Goal: Information Seeking & Learning: Learn about a topic

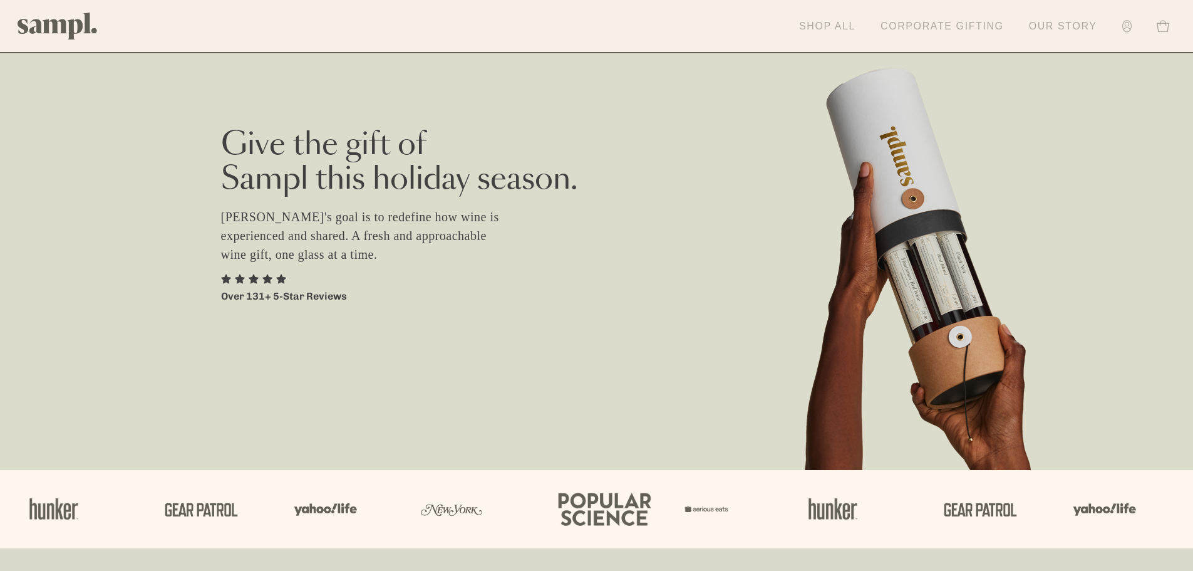
click at [1073, 19] on link "Our Story" at bounding box center [1063, 27] width 81 height 28
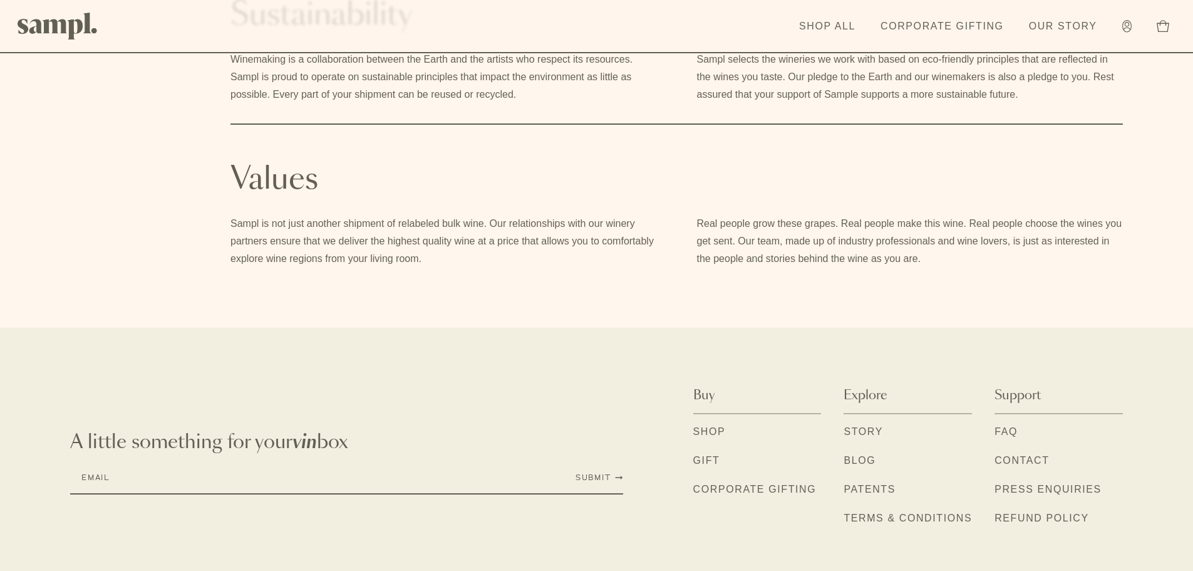
scroll to position [877, 0]
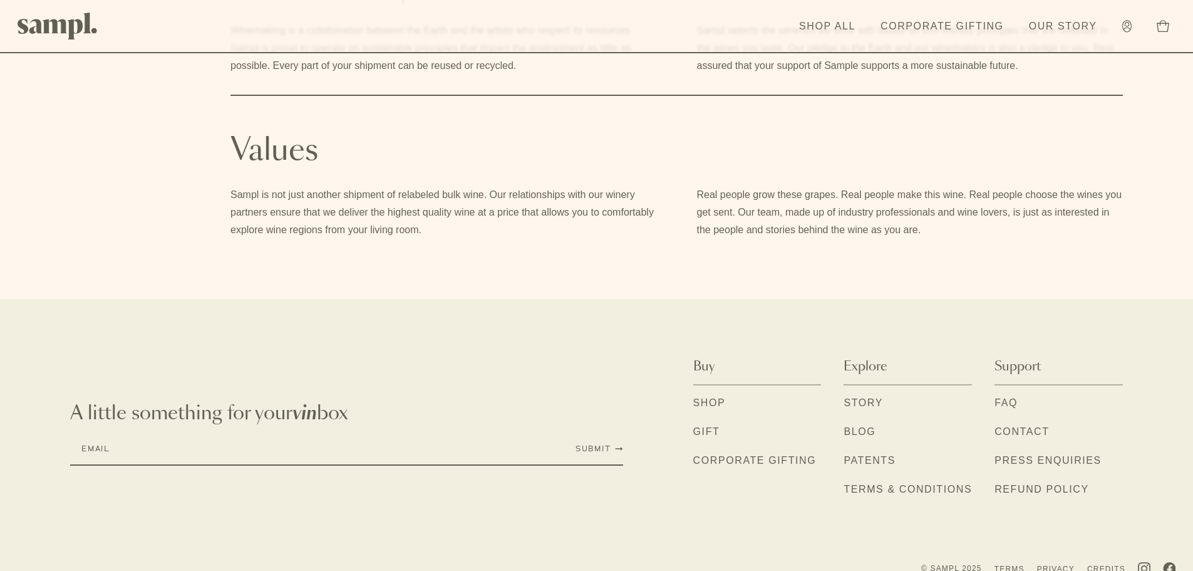
click at [869, 402] on link "Story" at bounding box center [863, 403] width 39 height 16
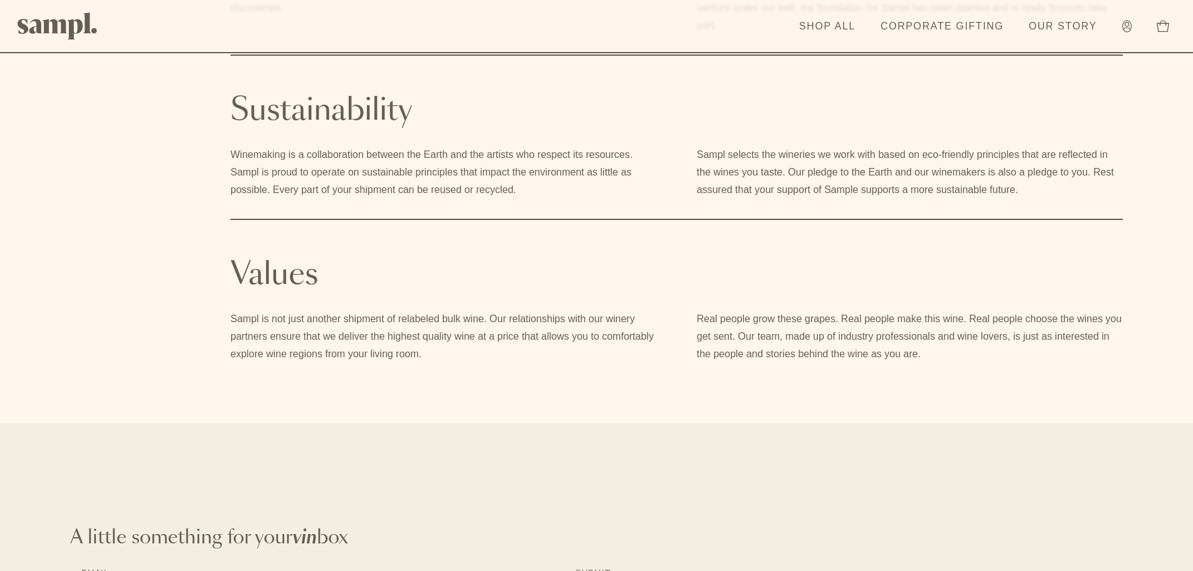
scroll to position [897, 0]
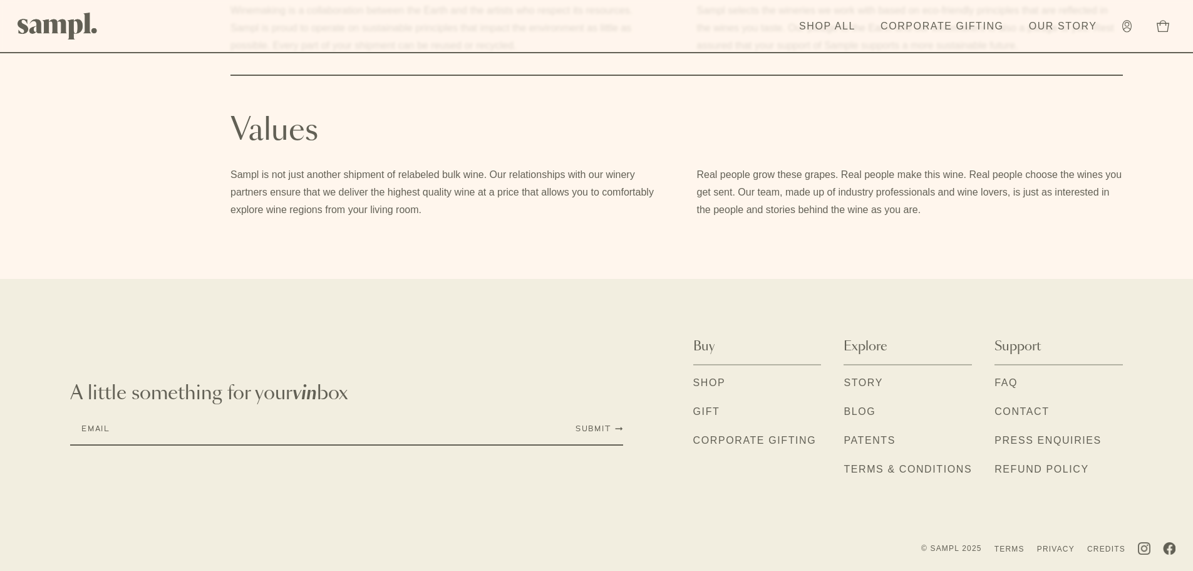
click at [1016, 383] on link "FAQ" at bounding box center [1006, 383] width 23 height 16
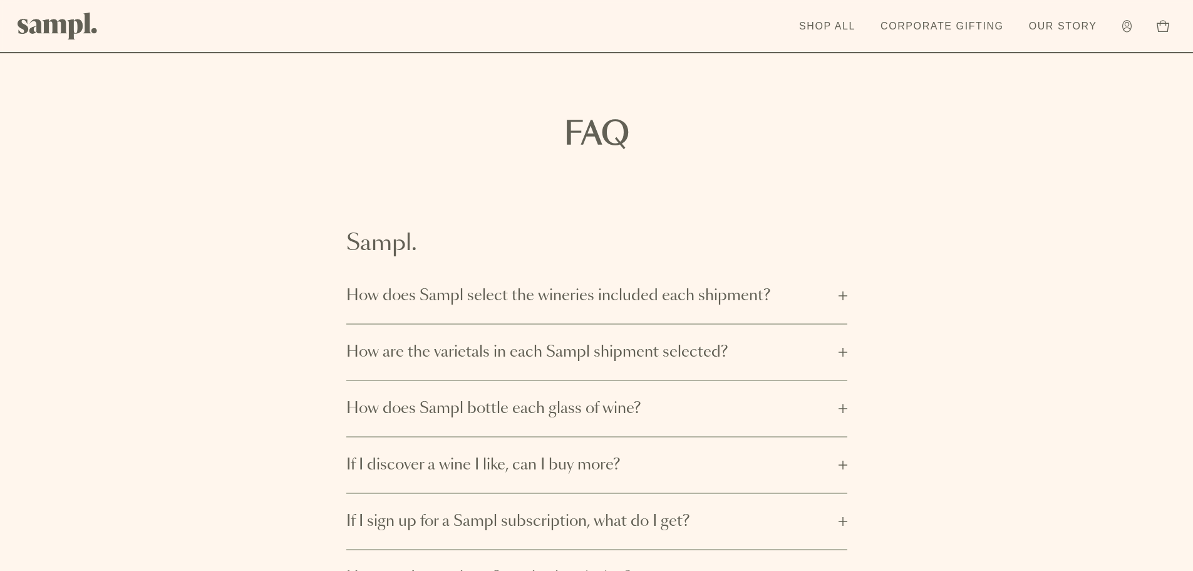
click at [533, 303] on span "How does Sampl select the wineries included each shipment?" at bounding box center [588, 296] width 485 height 20
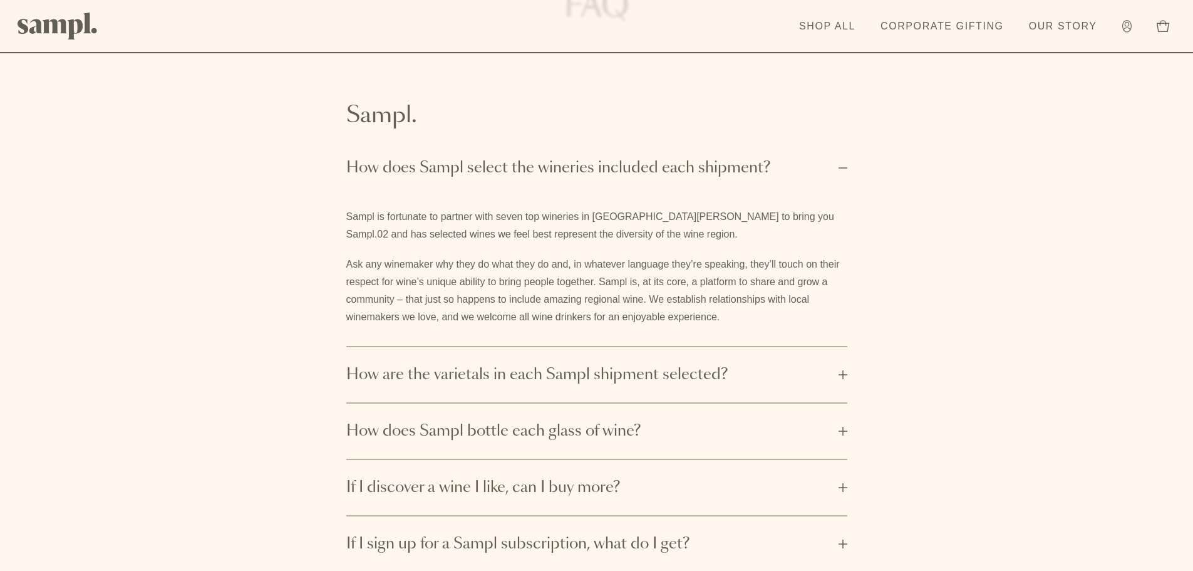
scroll to position [188, 0]
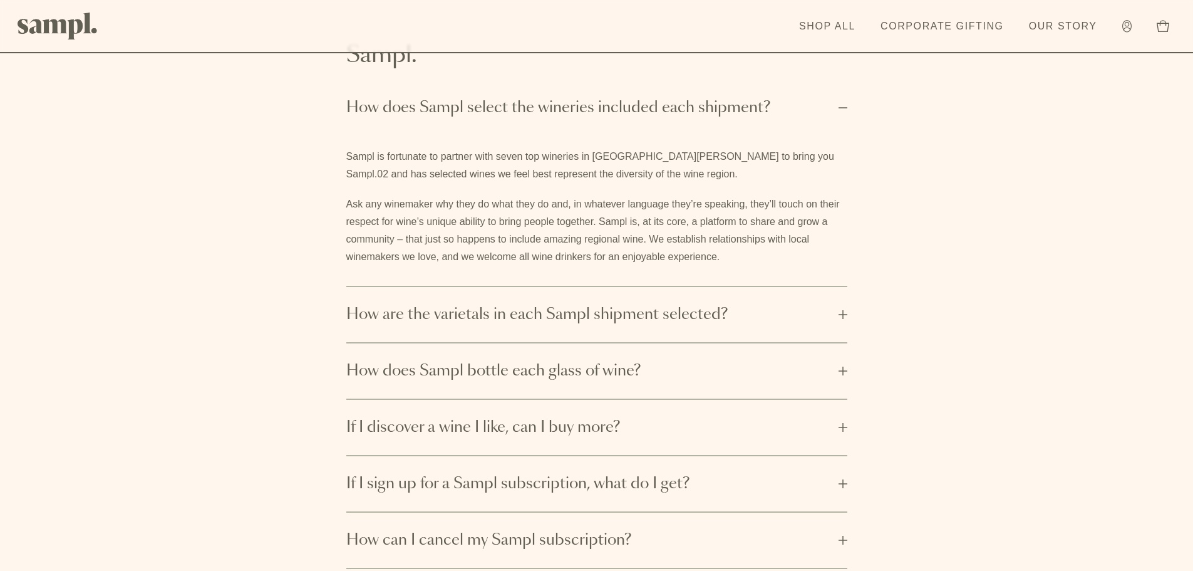
click at [586, 326] on button "How are the varietals in each Sampl shipment selected?" at bounding box center [596, 314] width 501 height 55
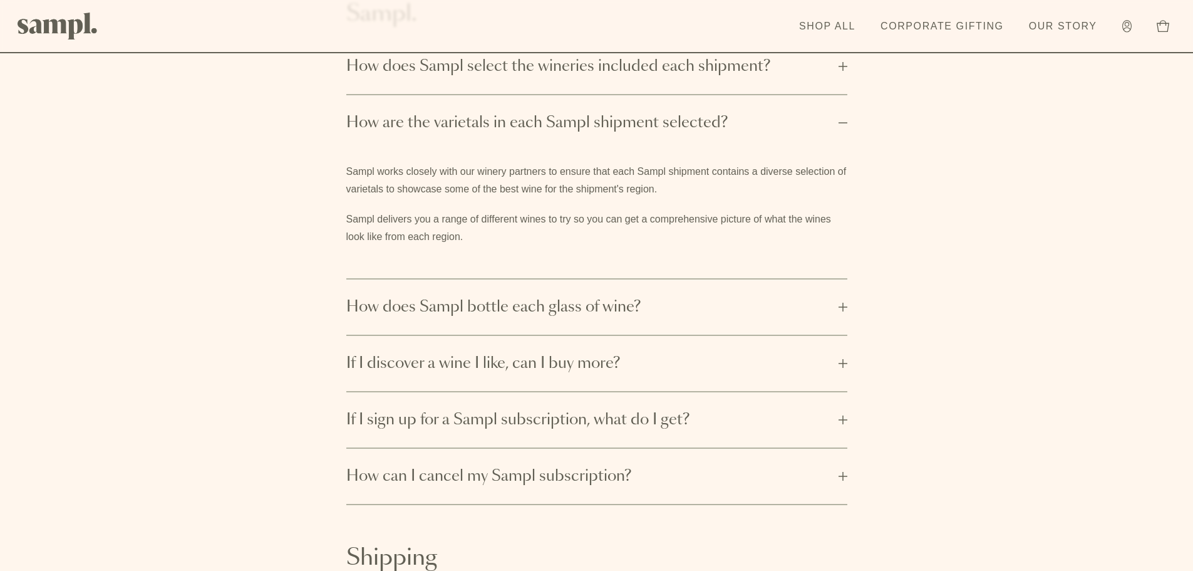
scroll to position [251, 0]
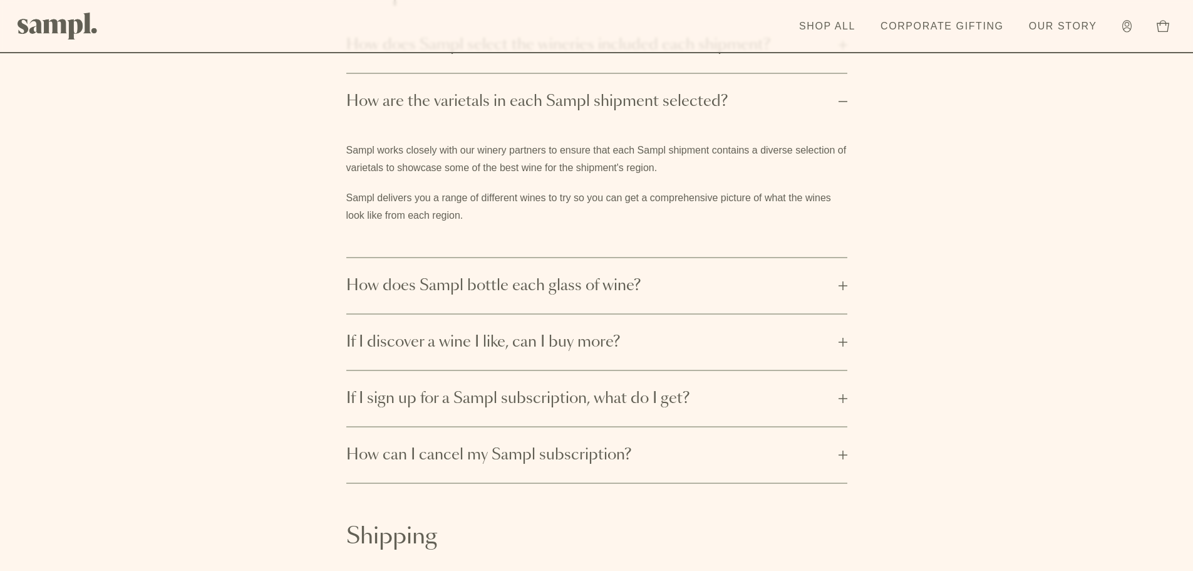
click at [592, 287] on span "How does Sampl bottle each glass of wine?" at bounding box center [588, 286] width 485 height 20
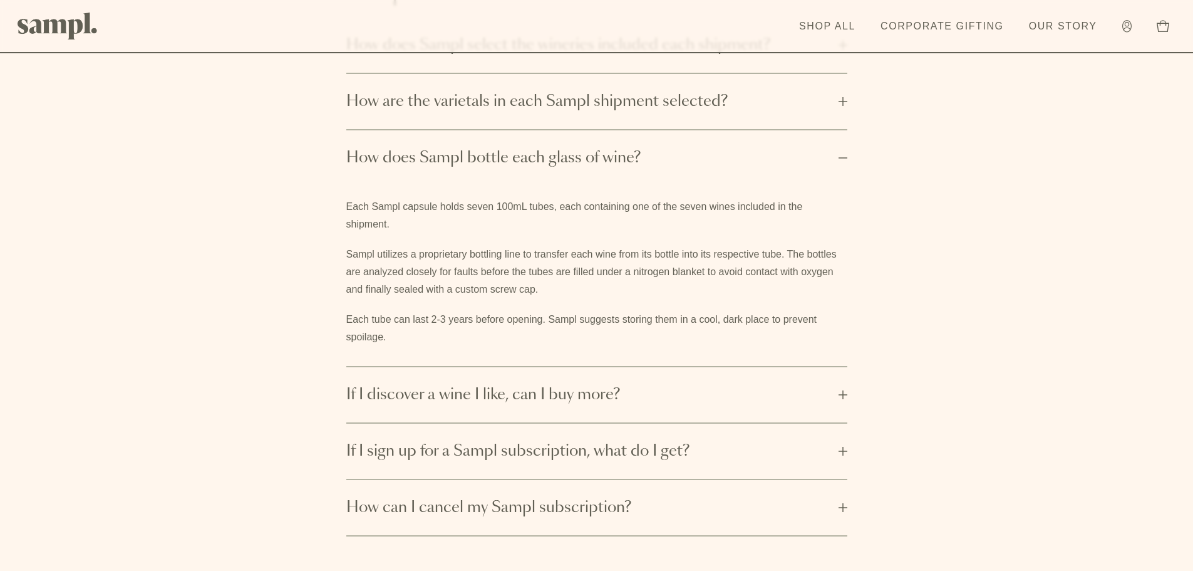
scroll to position [313, 0]
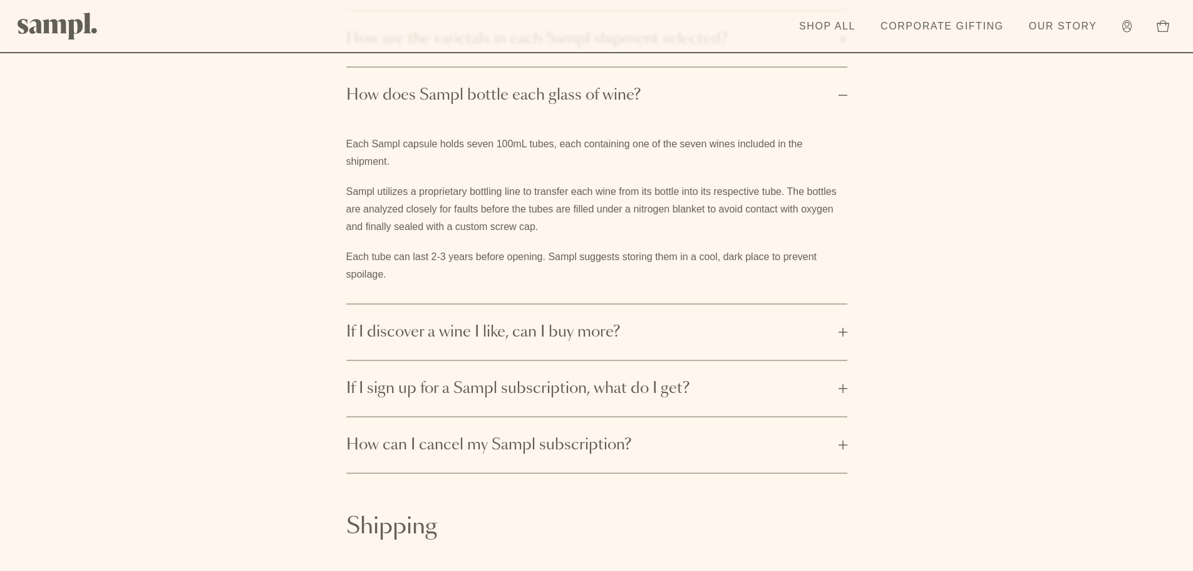
click at [445, 344] on button "If I discover a wine I like, can I buy more?" at bounding box center [596, 331] width 501 height 55
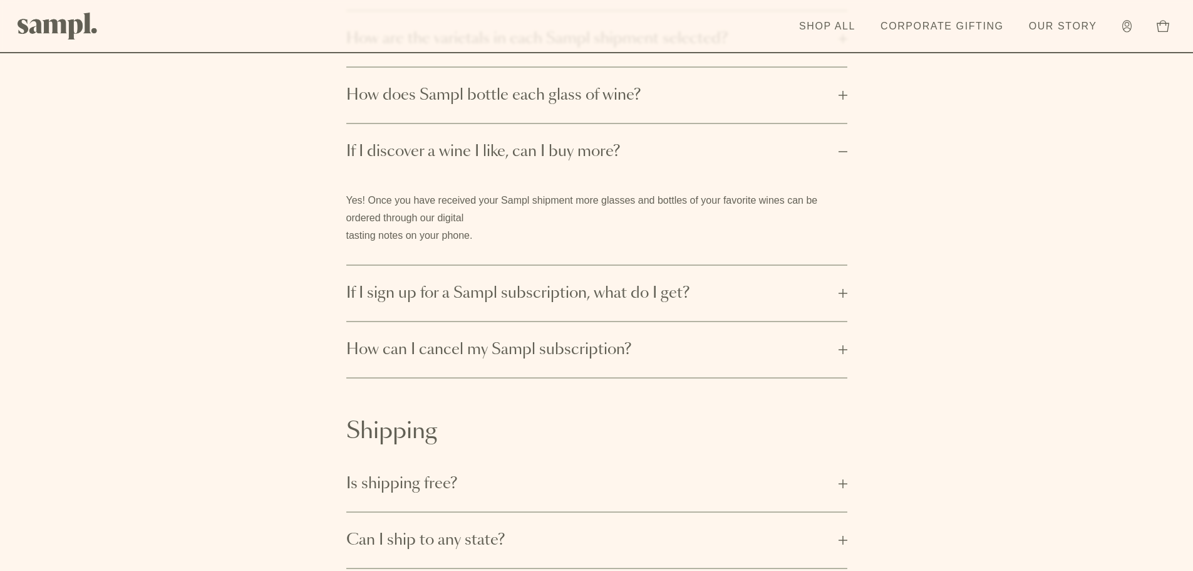
click at [407, 294] on span "If I sign up for a Sampl subscription, what do I get?" at bounding box center [588, 293] width 485 height 20
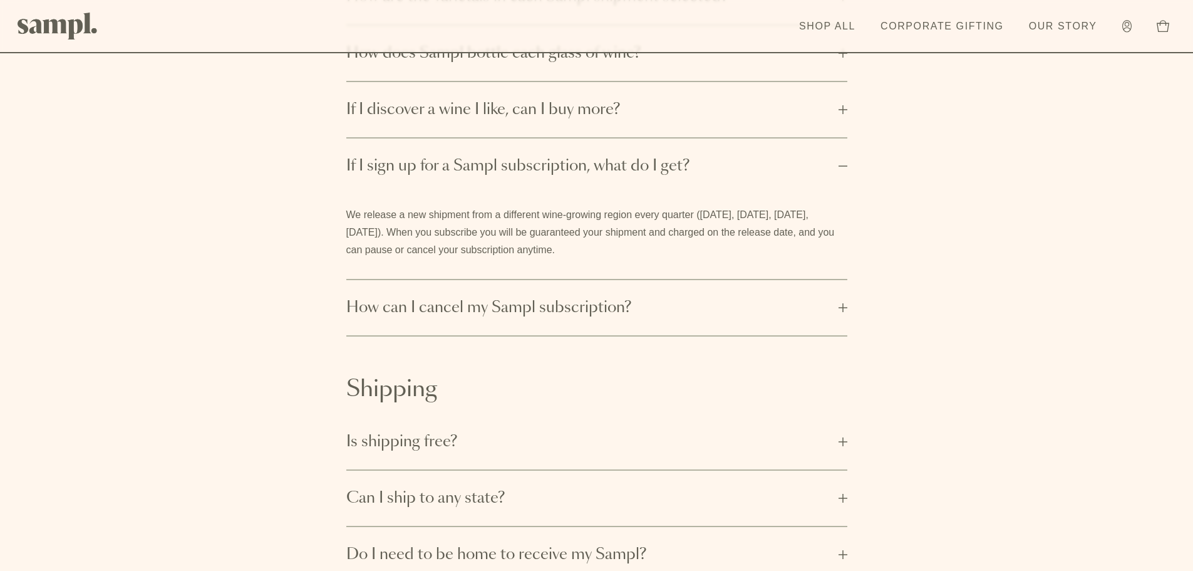
scroll to position [376, 0]
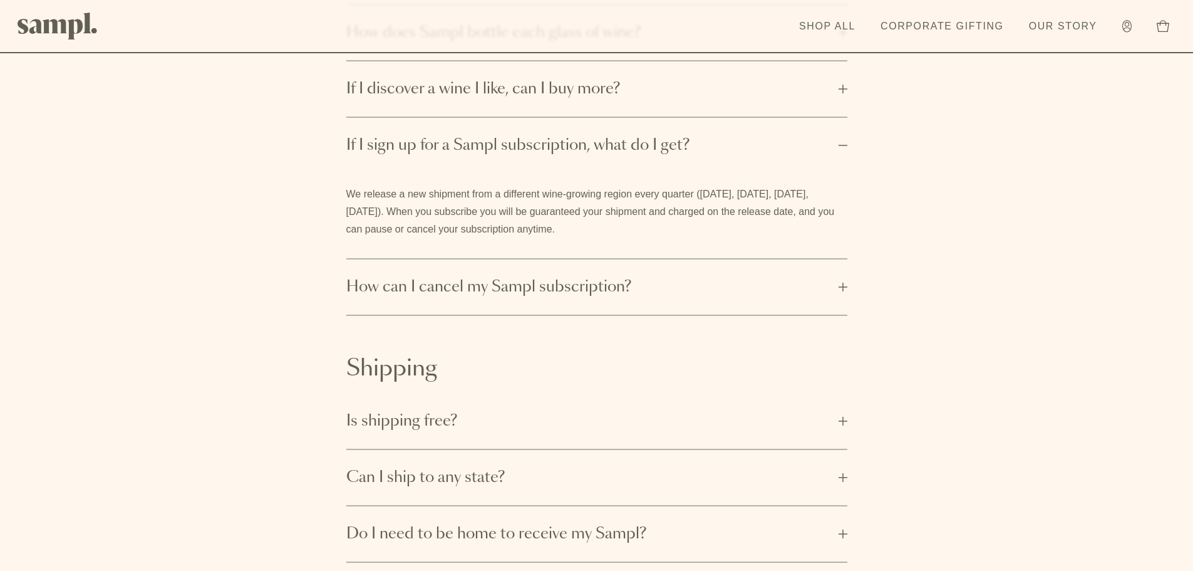
click at [615, 287] on span "How can I cancel my Sampl subscription?" at bounding box center [588, 287] width 485 height 20
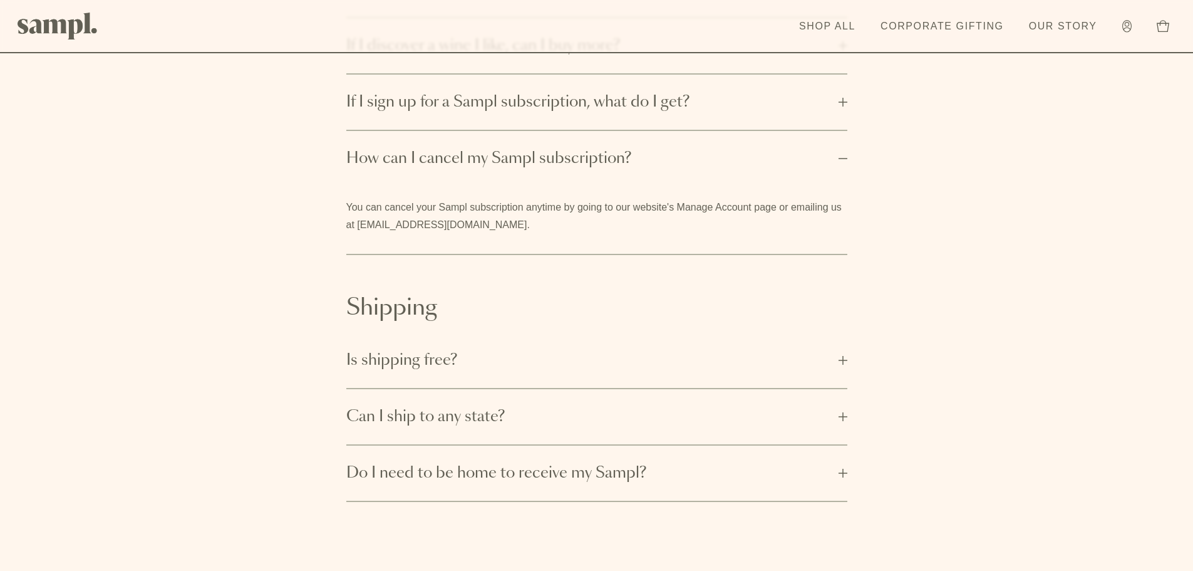
scroll to position [439, 0]
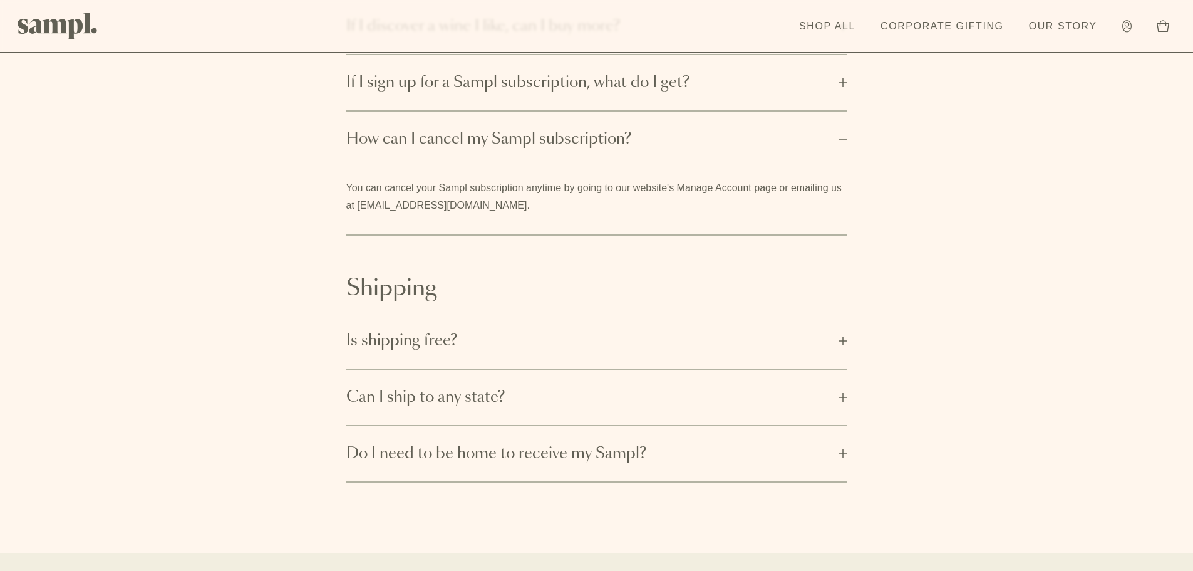
click at [469, 345] on span "Is shipping free?" at bounding box center [588, 341] width 485 height 20
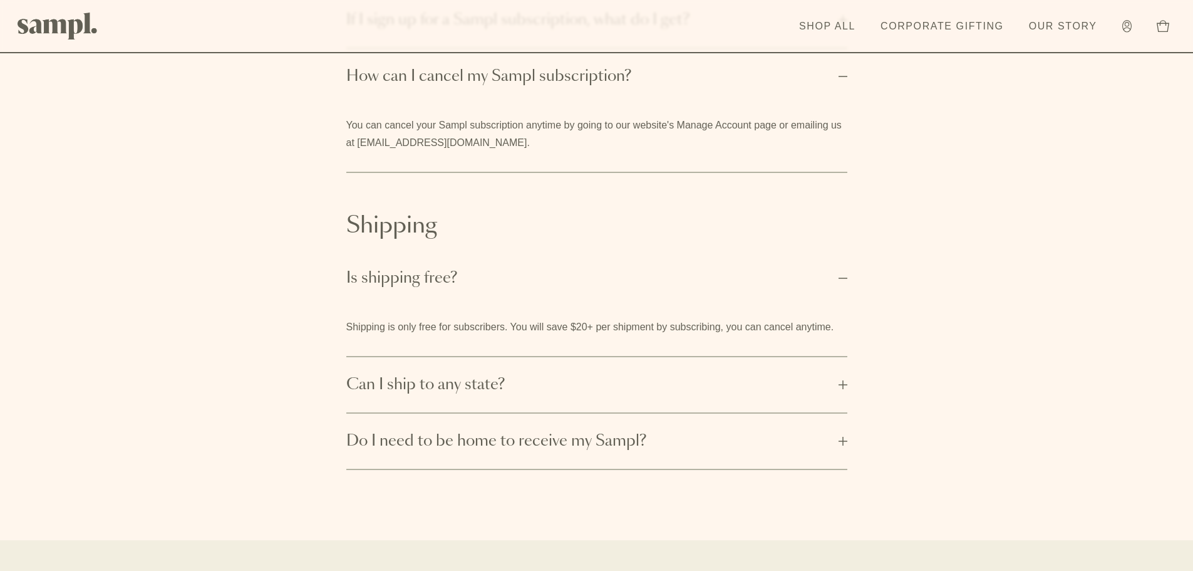
scroll to position [564, 0]
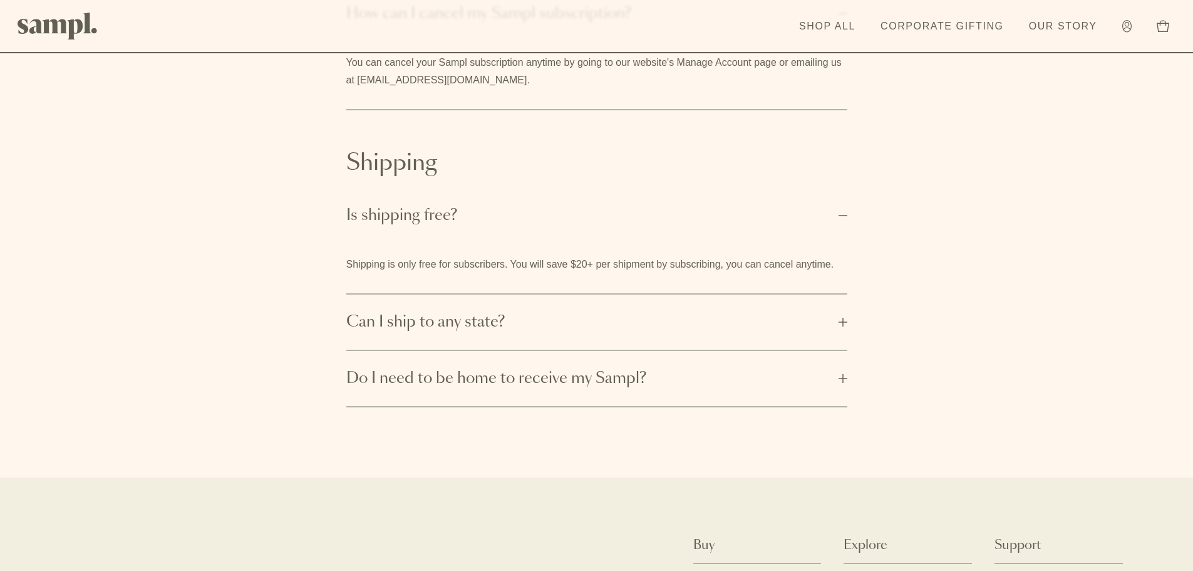
click at [458, 329] on span "Can I ship to any state?" at bounding box center [588, 322] width 485 height 20
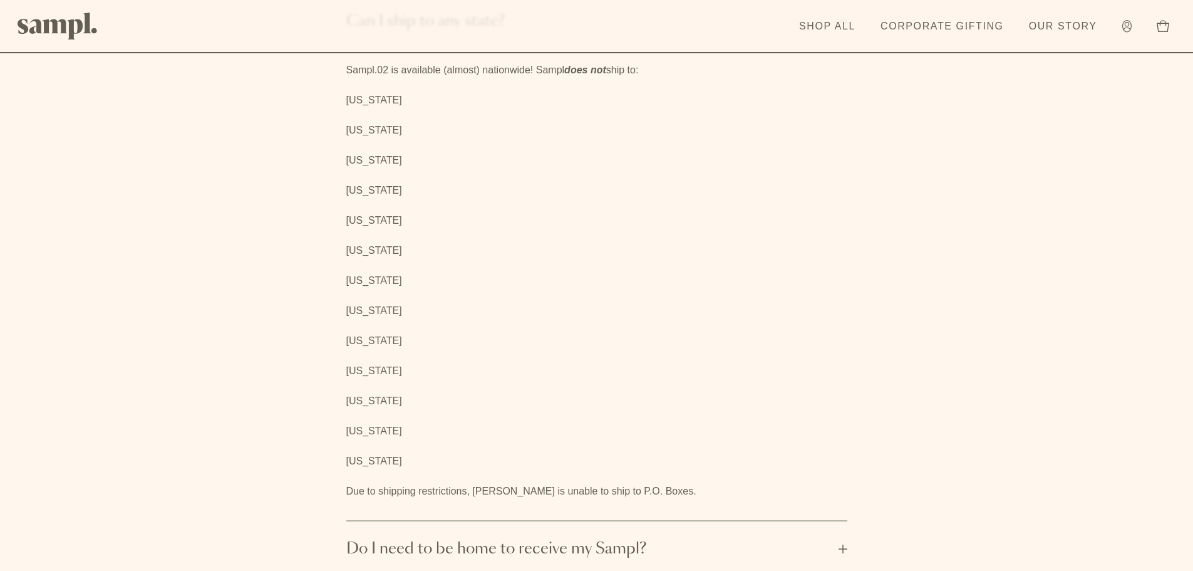
scroll to position [752, 0]
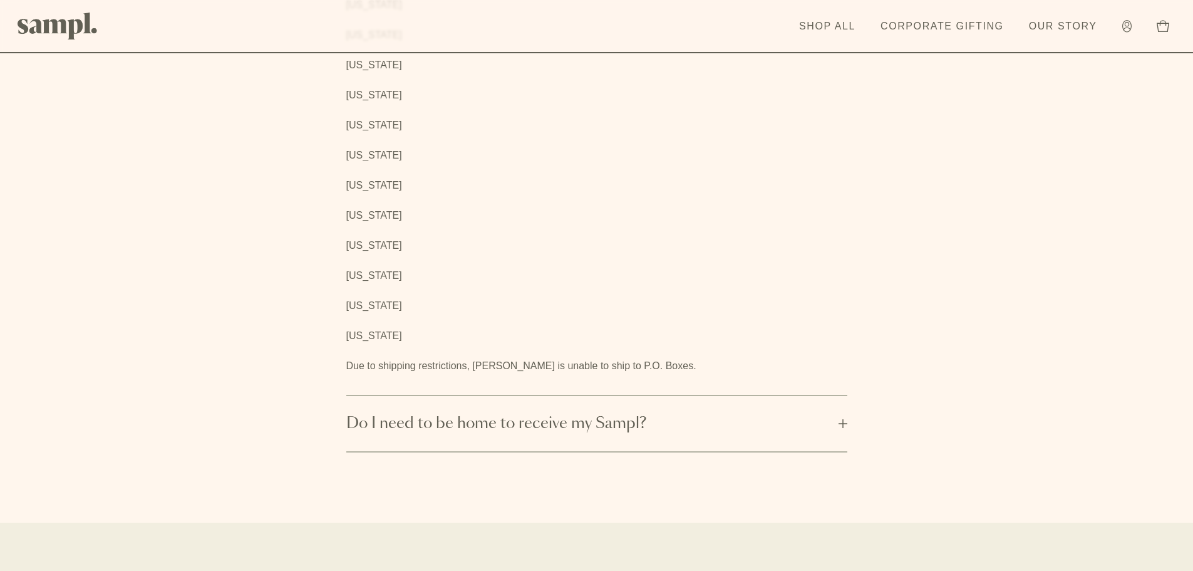
click at [455, 418] on span "Do I need to be home to receive my Sampl?" at bounding box center [588, 423] width 485 height 20
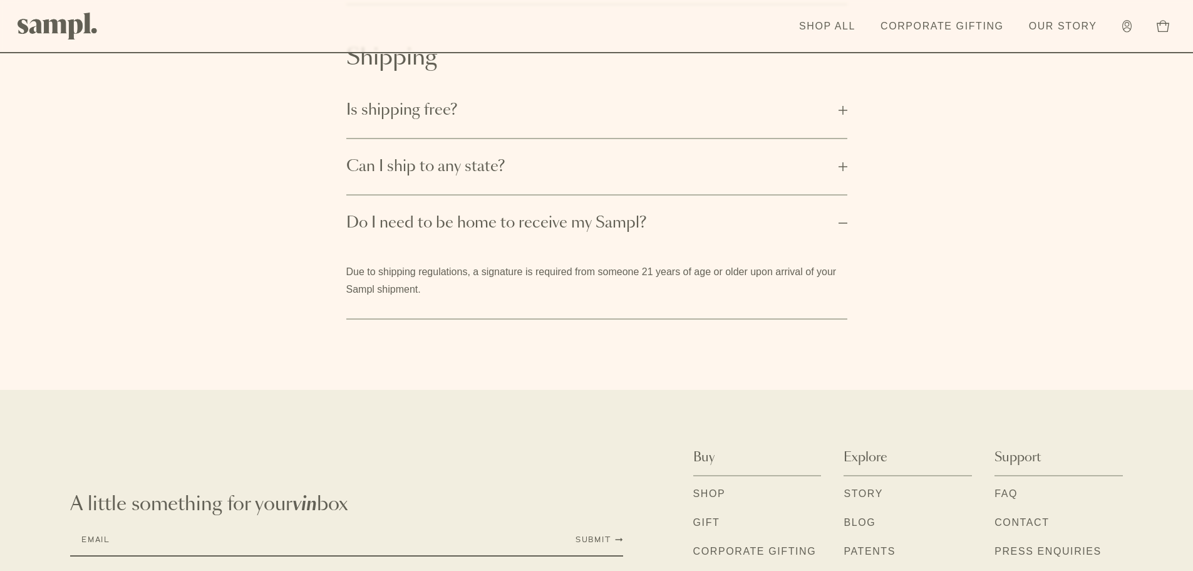
scroll to position [780, 0]
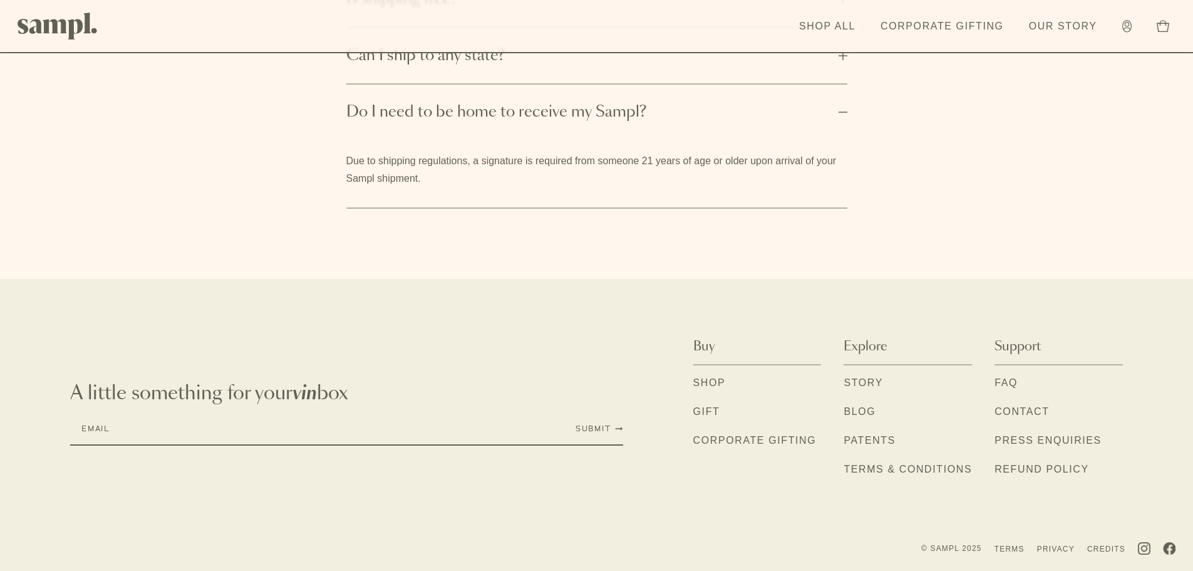
click at [1021, 408] on link "Contact" at bounding box center [1022, 412] width 55 height 16
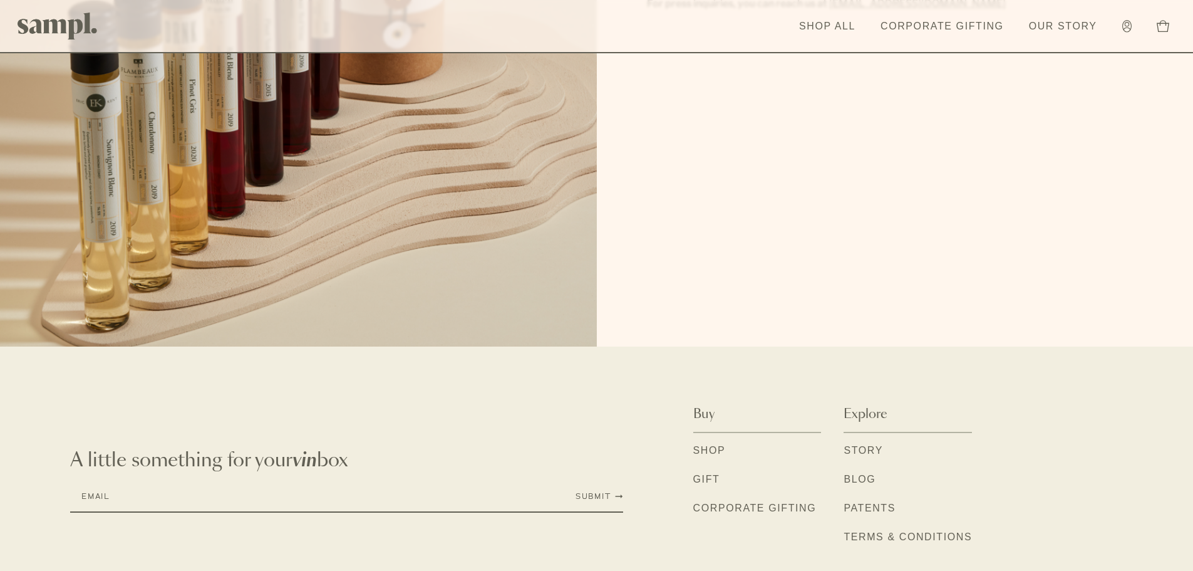
scroll to position [318, 0]
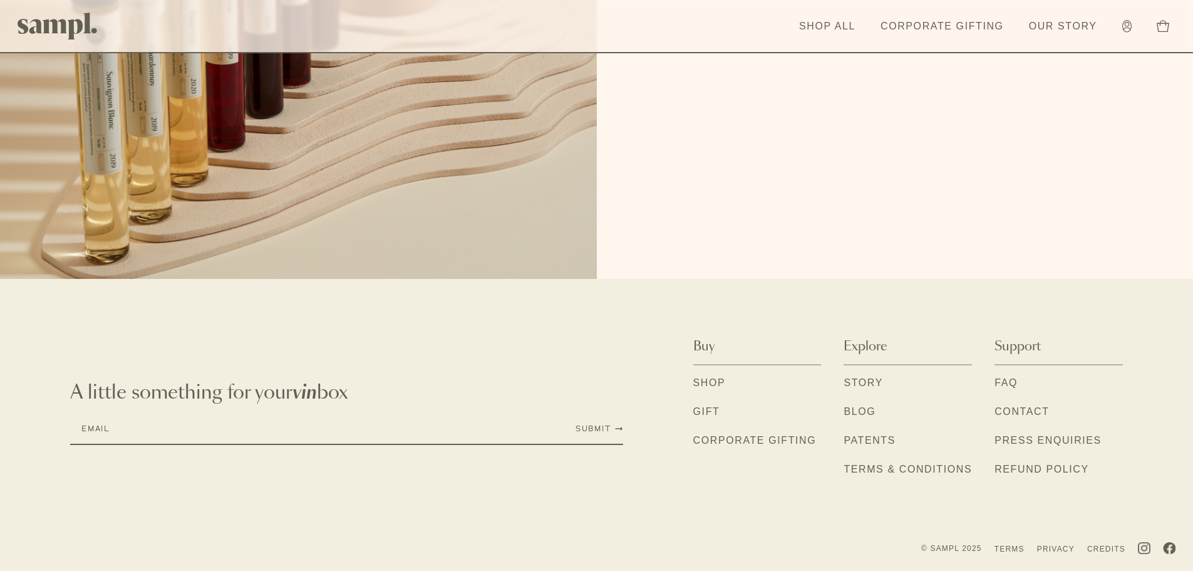
click at [860, 408] on link "Blog" at bounding box center [860, 412] width 32 height 16
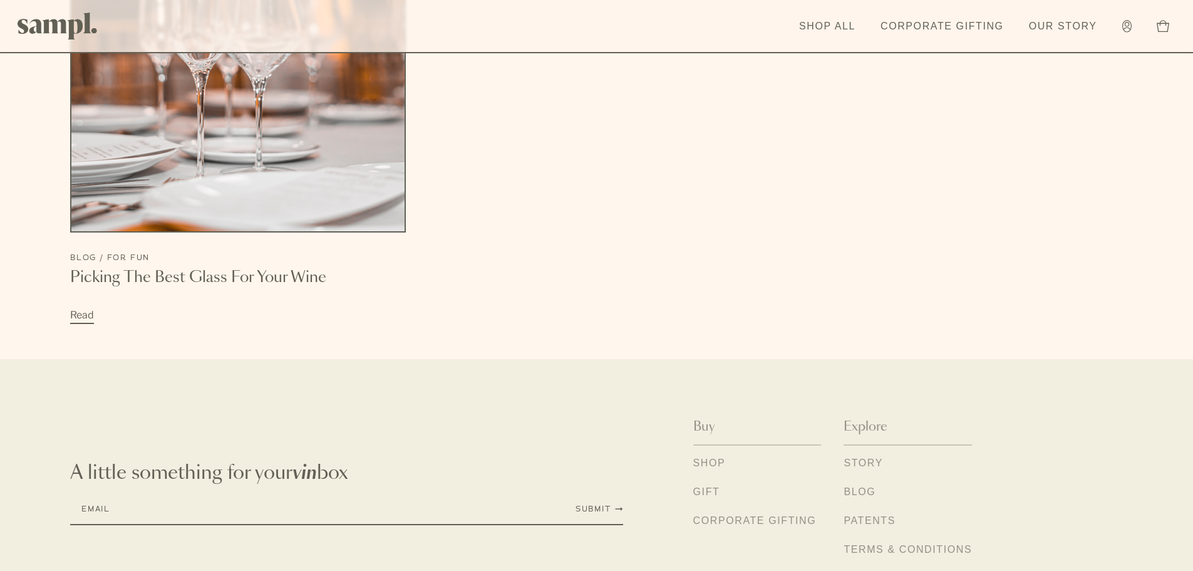
scroll to position [1806, 0]
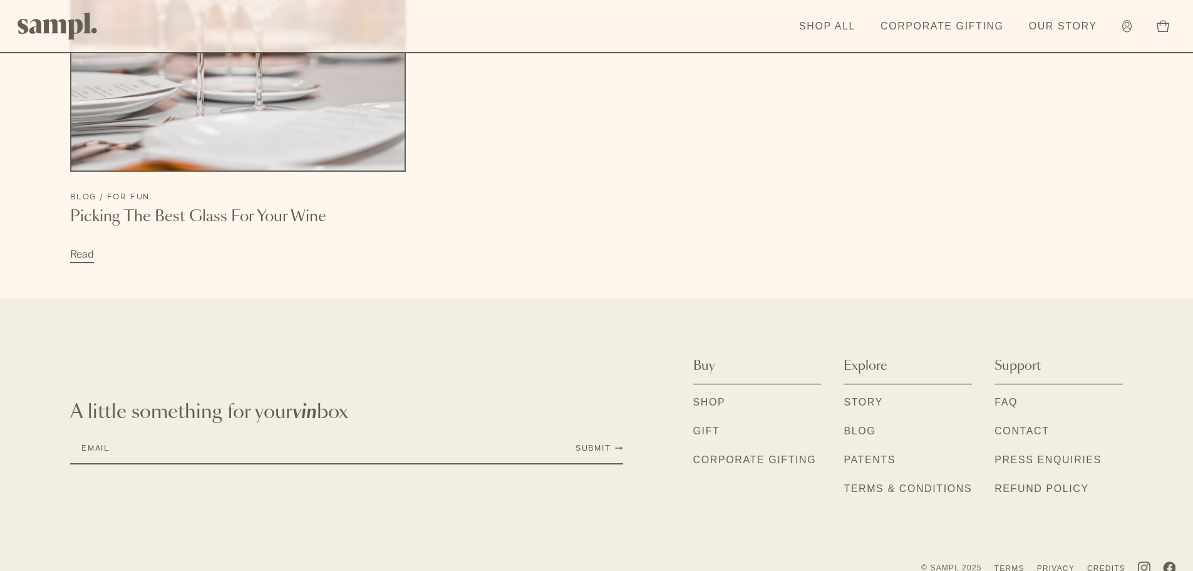
click at [721, 395] on link "Shop" at bounding box center [710, 403] width 33 height 16
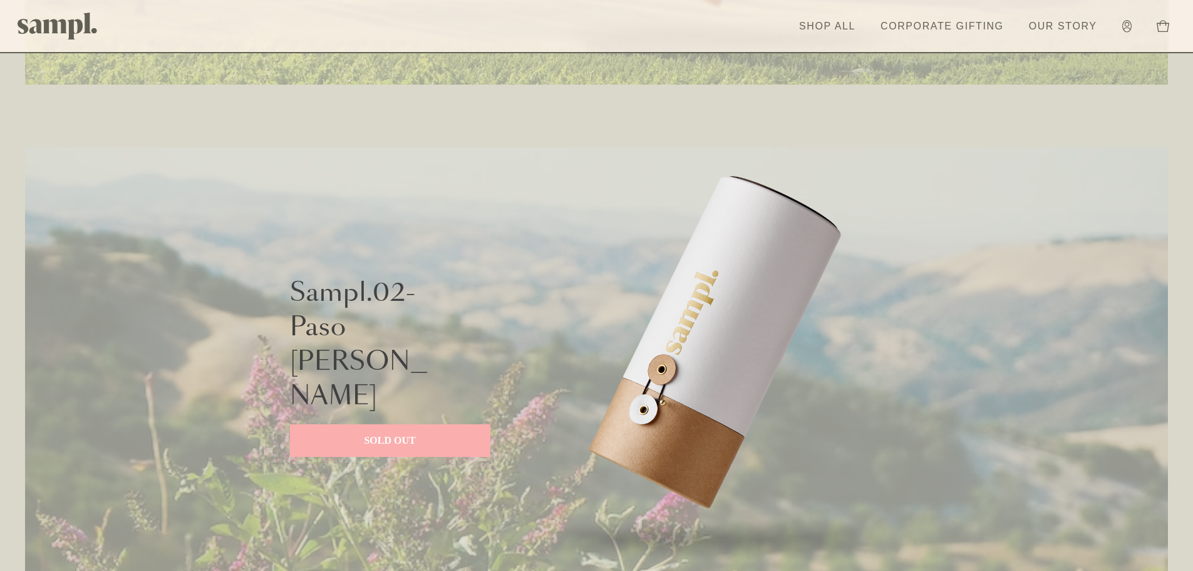
scroll to position [1128, 0]
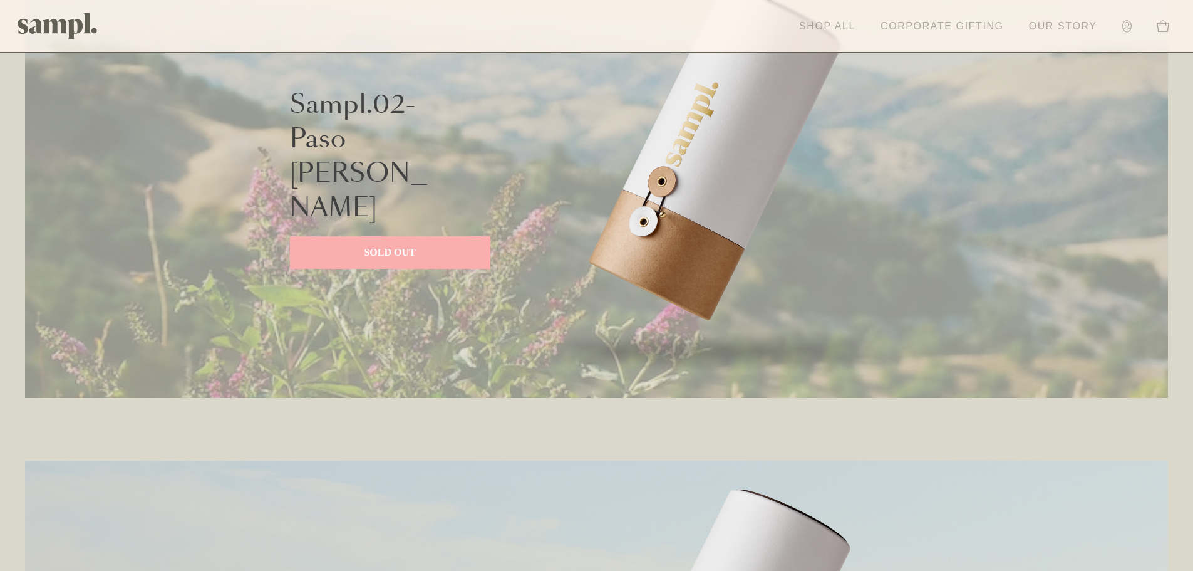
click at [815, 24] on link "Shop All" at bounding box center [827, 27] width 69 height 28
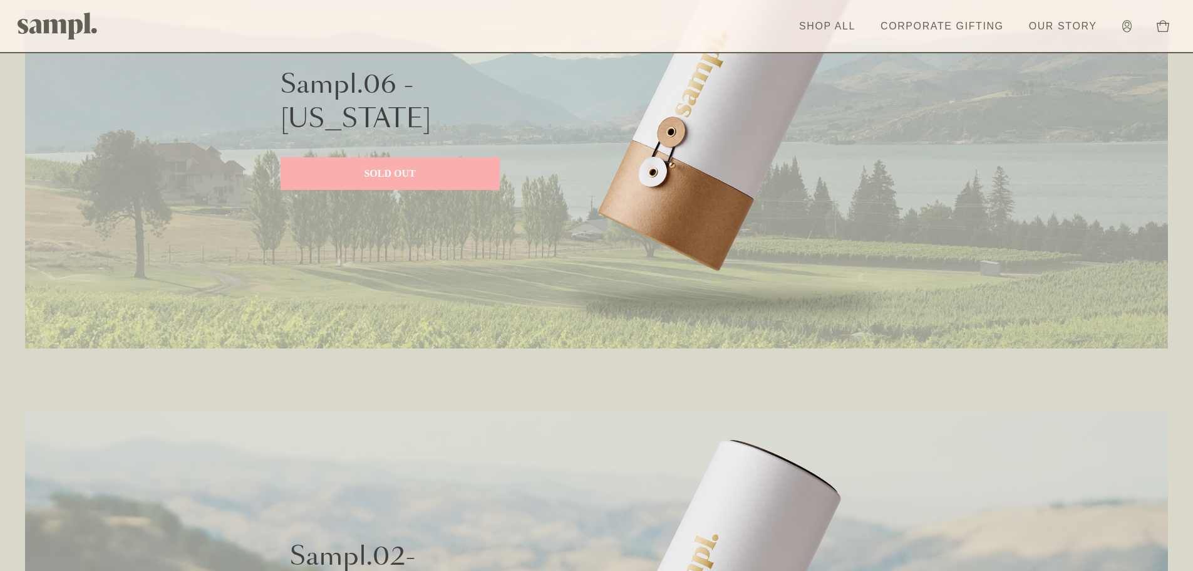
scroll to position [689, 0]
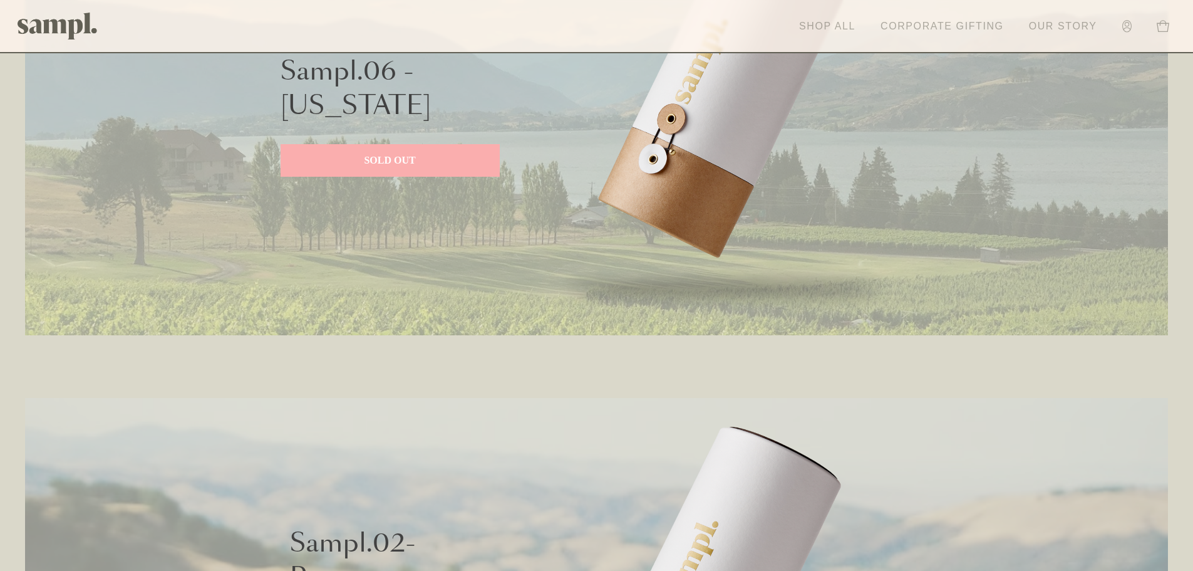
click at [926, 26] on link "Corporate Gifting" at bounding box center [943, 27] width 136 height 28
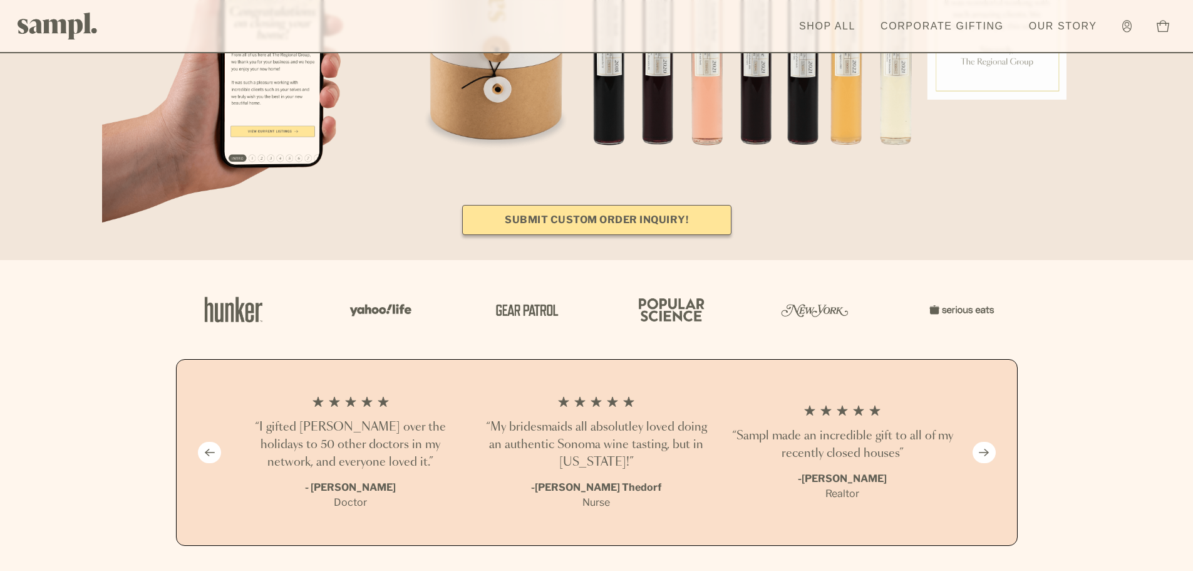
scroll to position [1065, 0]
